Goal: Obtain resource: Download file/media

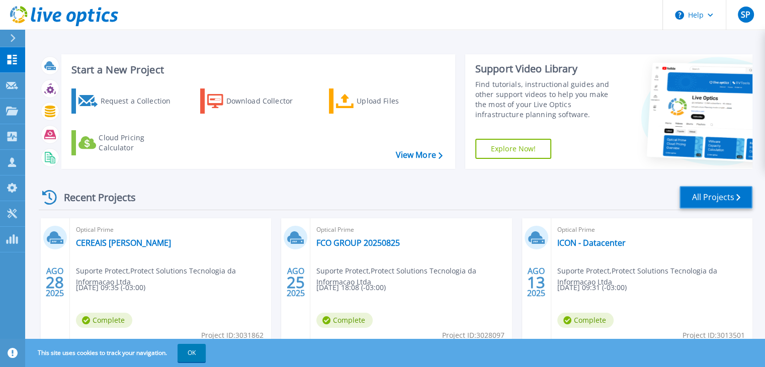
click at [687, 208] on link "All Projects" at bounding box center [716, 197] width 73 height 23
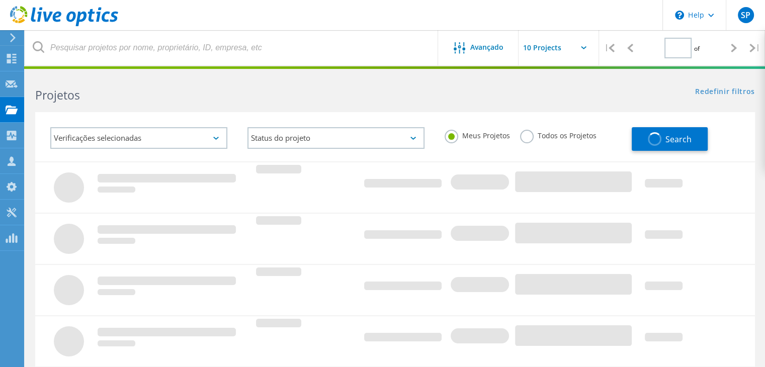
type input "1"
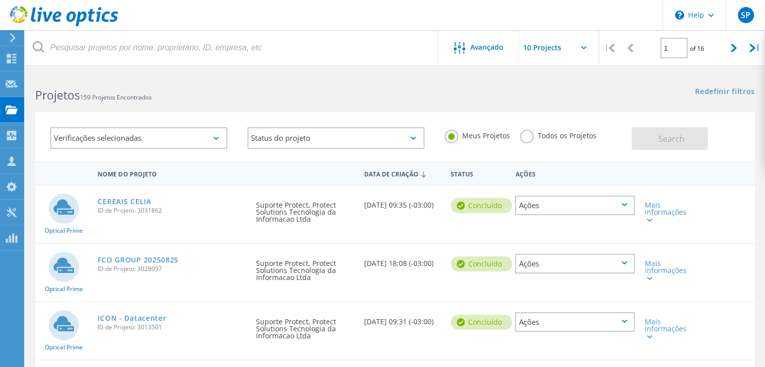
click at [139, 135] on div "Verificações selecionadas" at bounding box center [138, 138] width 177 height 22
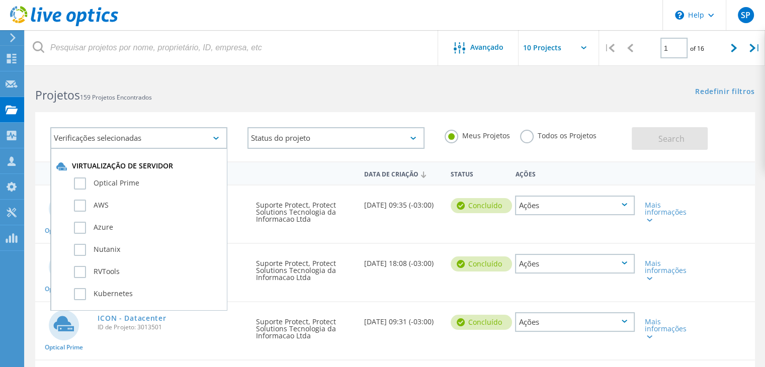
click at [396, 113] on div "Verificações selecionadas Virtualização de servidor Optical Prime AWS Azure Nut…" at bounding box center [395, 136] width 720 height 49
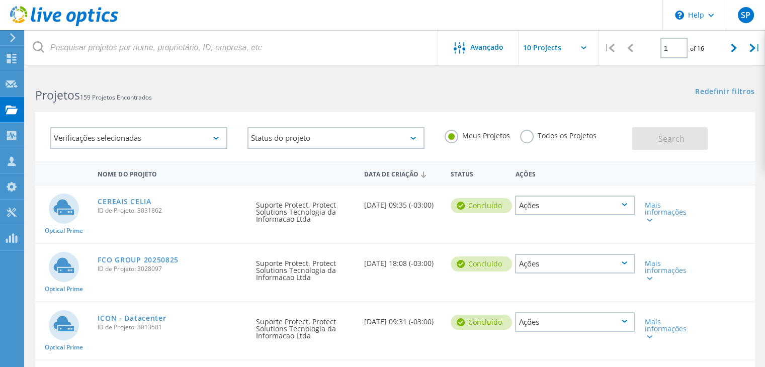
click at [227, 90] on h2 "Projetos 159 Projetos Encontrados" at bounding box center [210, 95] width 350 height 17
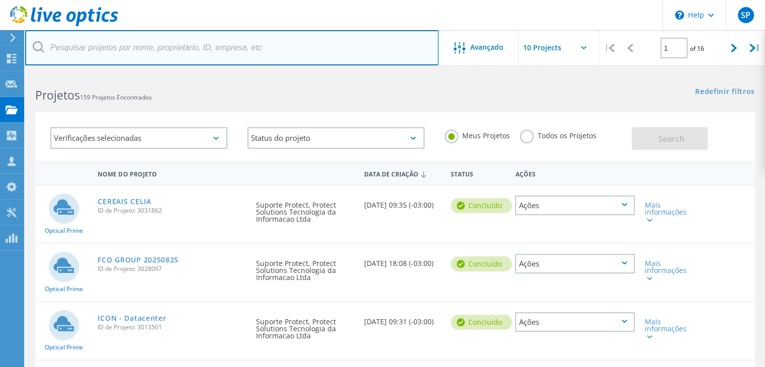
click at [225, 32] on input "text" at bounding box center [232, 47] width 414 height 35
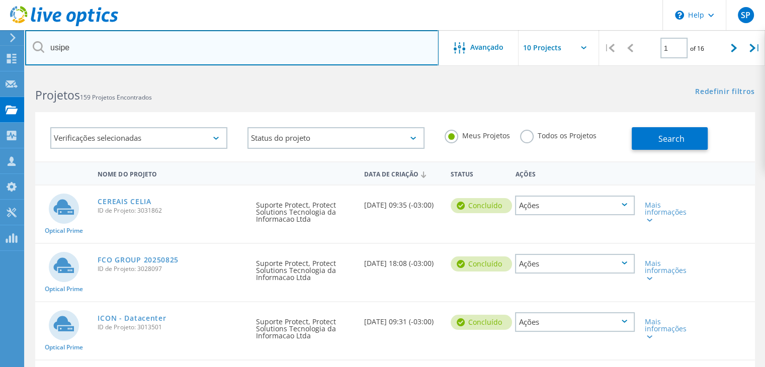
type input "usipe"
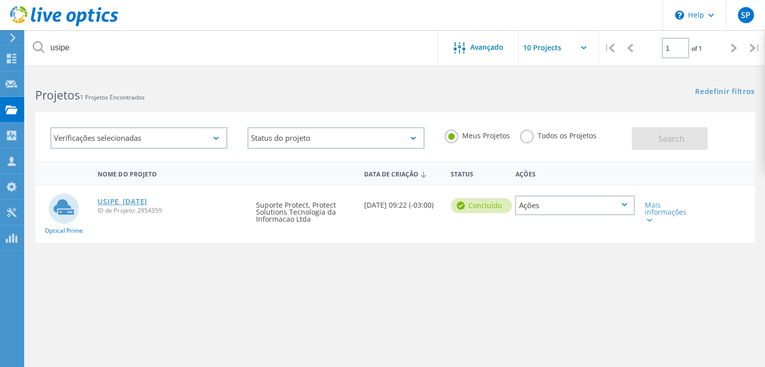
click at [135, 205] on link "USIPE_[DATE]" at bounding box center [122, 201] width 49 height 7
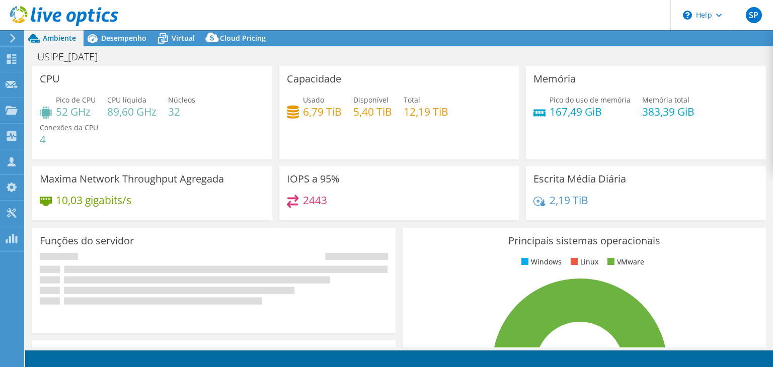
select select "USD"
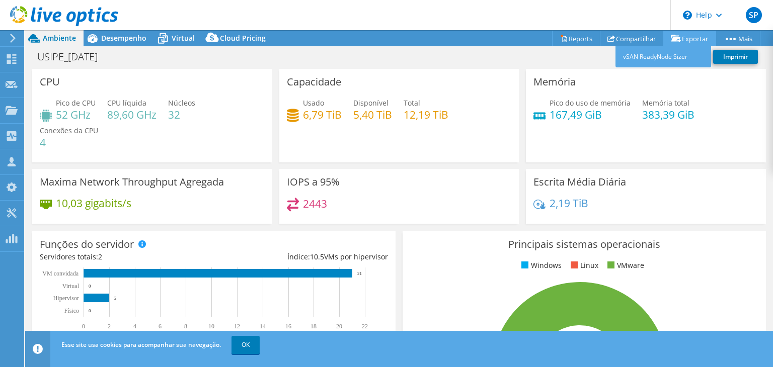
click at [673, 41] on icon at bounding box center [676, 39] width 10 height 8
click at [704, 42] on link "Exportar" at bounding box center [689, 39] width 53 height 16
click at [668, 55] on link "vSAN ReadyNode Sizer" at bounding box center [663, 56] width 96 height 21
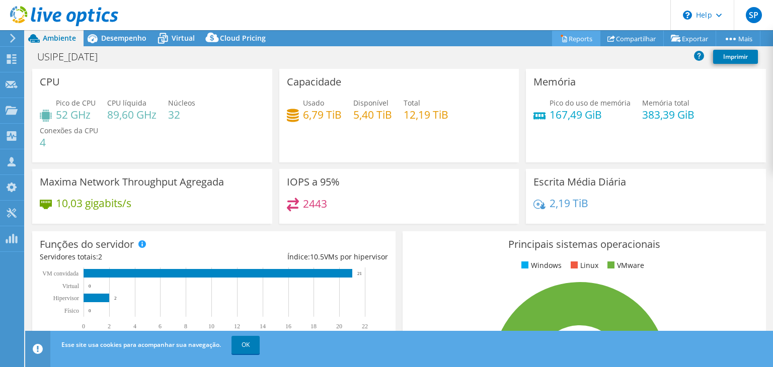
click at [567, 38] on link "Reports" at bounding box center [576, 39] width 48 height 16
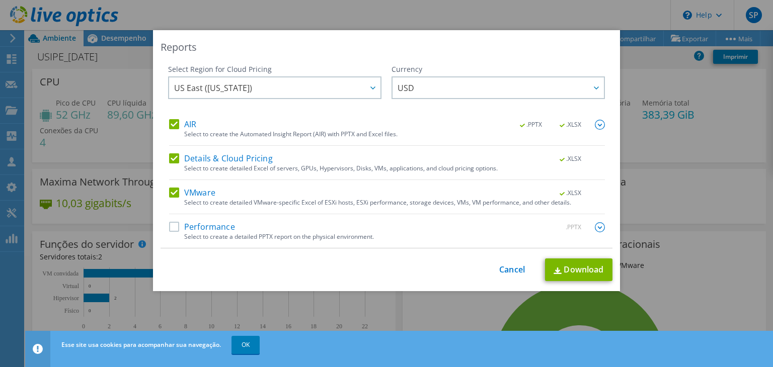
click at [211, 230] on label "Performance" at bounding box center [202, 227] width 66 height 10
click at [0, 0] on input "Performance" at bounding box center [0, 0] width 0 height 0
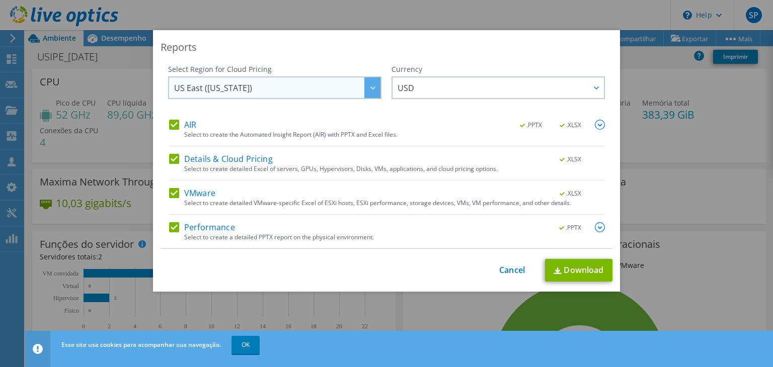
click at [344, 86] on span "US East ([US_STATE])" at bounding box center [277, 87] width 206 height 21
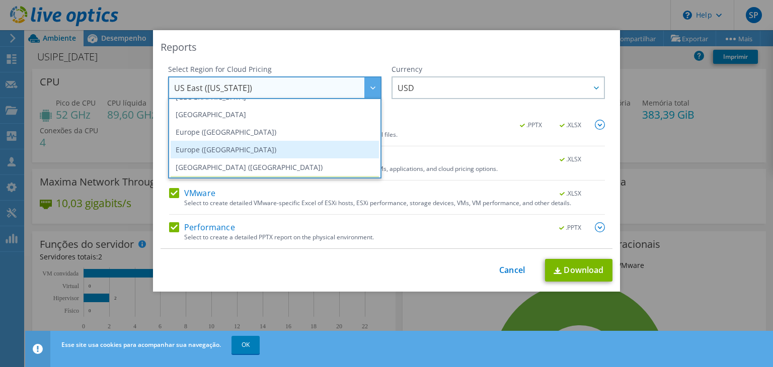
scroll to position [136, 0]
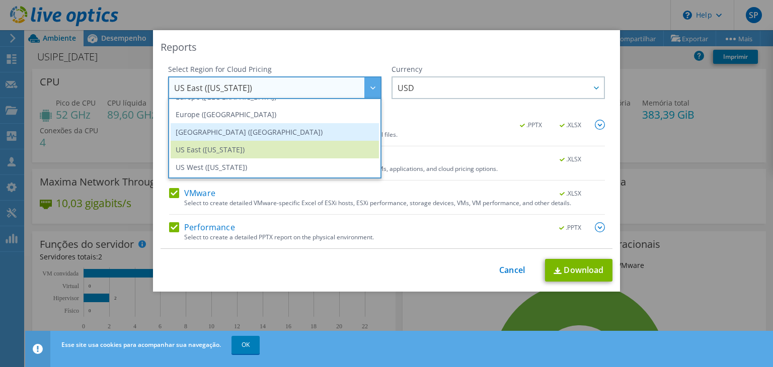
click at [309, 134] on li "[GEOGRAPHIC_DATA] ([GEOGRAPHIC_DATA])" at bounding box center [275, 132] width 208 height 18
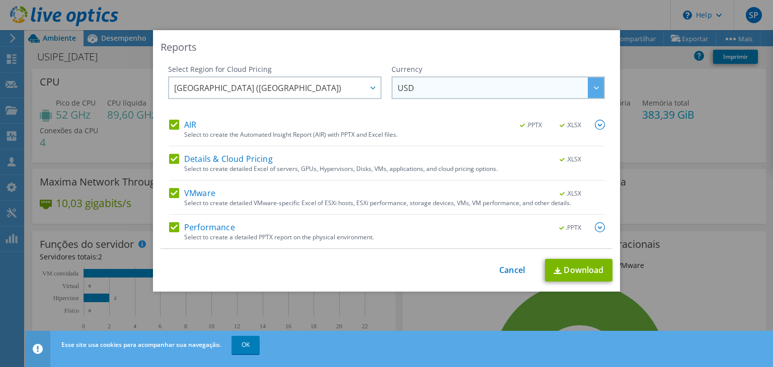
drag, startPoint x: 476, startPoint y: 95, endPoint x: 476, endPoint y: 89, distance: 5.5
click at [476, 89] on span "USD" at bounding box center [500, 87] width 206 height 21
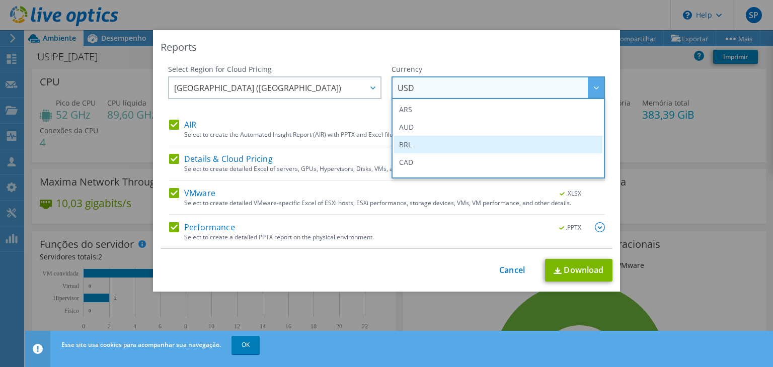
click at [448, 149] on li "BRL" at bounding box center [498, 145] width 208 height 18
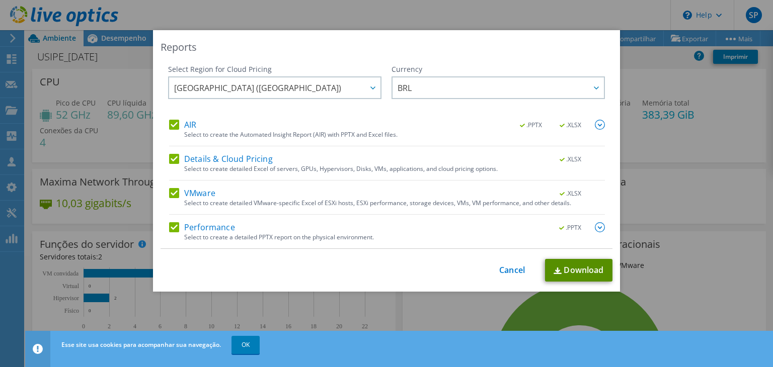
click at [562, 271] on link "Download" at bounding box center [578, 270] width 67 height 23
